Goal: Find specific page/section: Find specific page/section

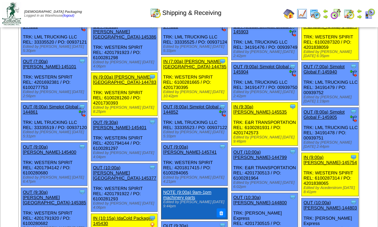
scroll to position [54, 0]
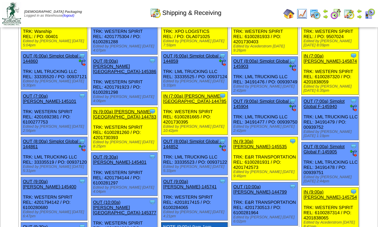
click at [370, 12] on img at bounding box center [369, 13] width 11 height 11
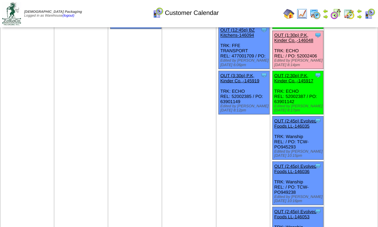
scroll to position [788, 0]
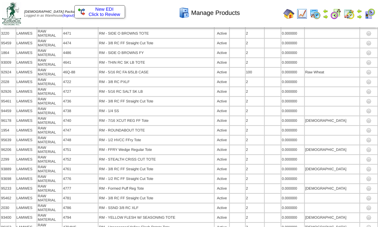
scroll to position [3956, 0]
